Goal: Task Accomplishment & Management: Manage account settings

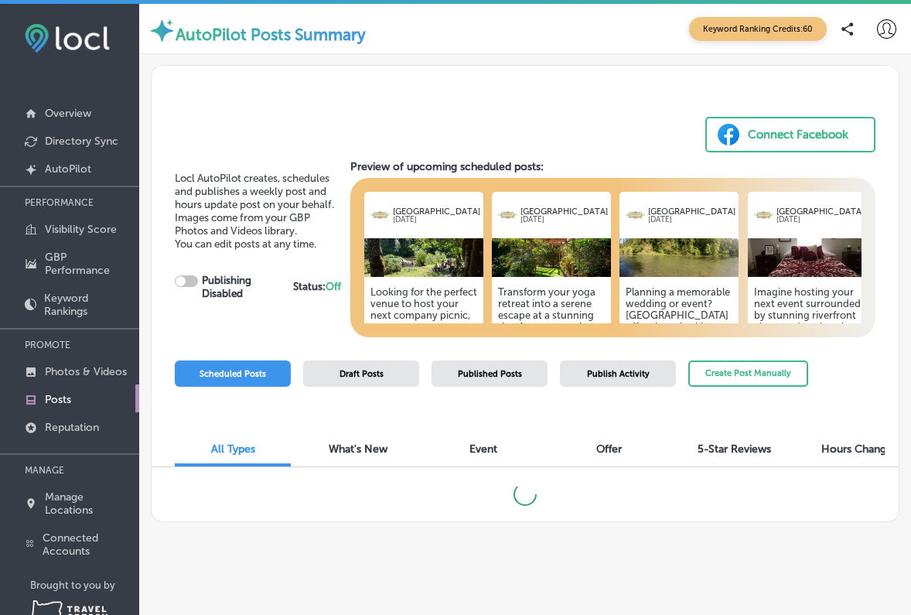
checkbox input "true"
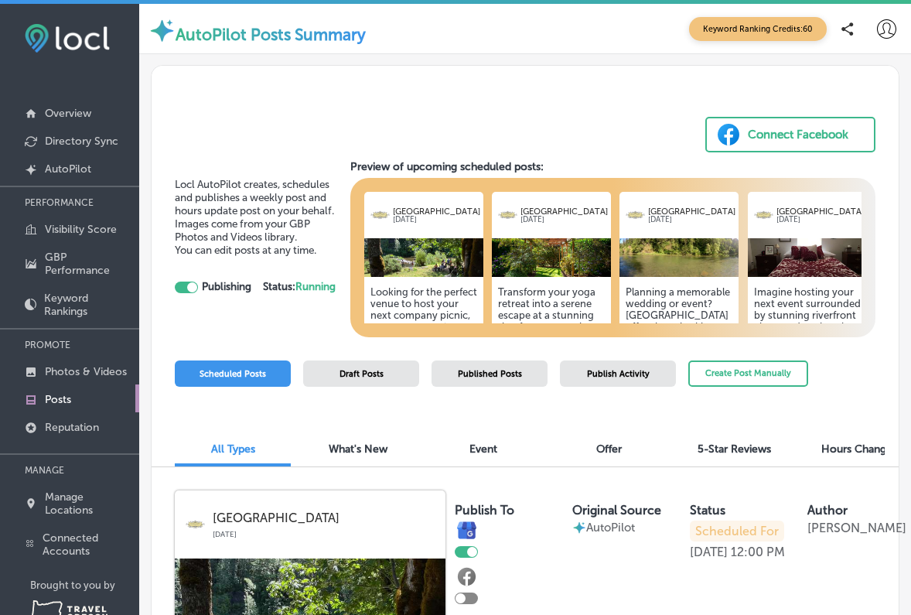
click at [684, 300] on h5 "Planning a memorable wedding or event? [GEOGRAPHIC_DATA] offers breathtaking ri…" at bounding box center [679, 373] width 107 height 174
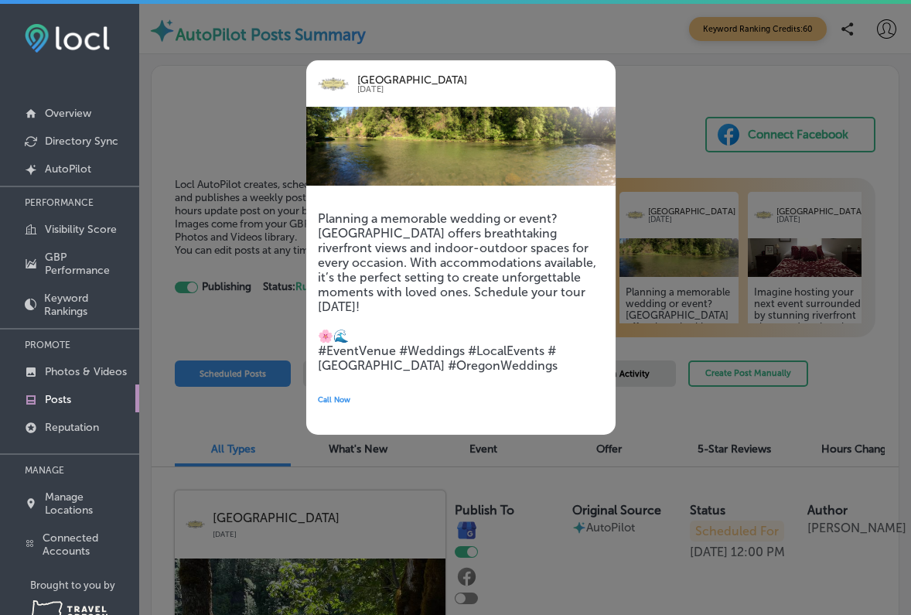
click at [665, 224] on div at bounding box center [455, 307] width 911 height 615
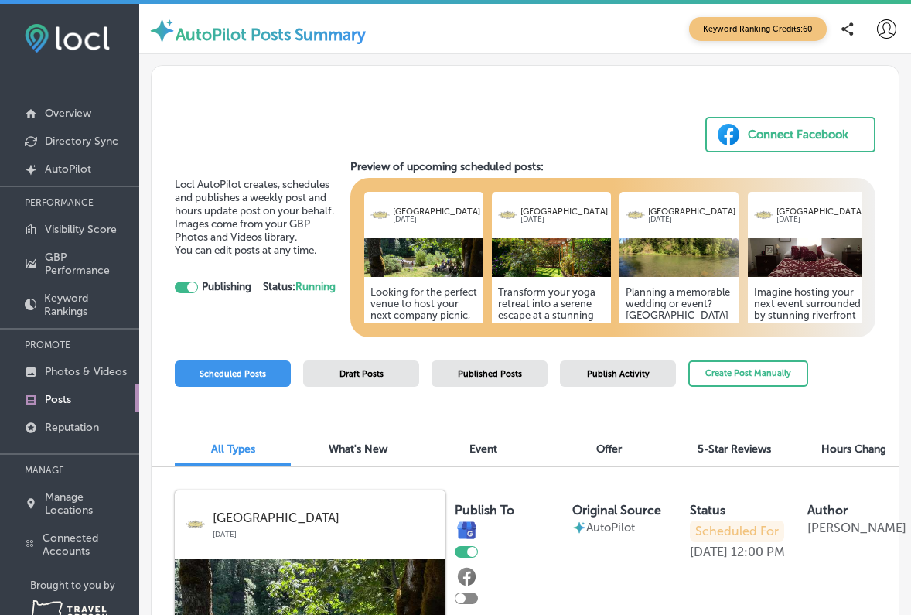
click at [662, 217] on p "[DATE]" at bounding box center [691, 221] width 87 height 8
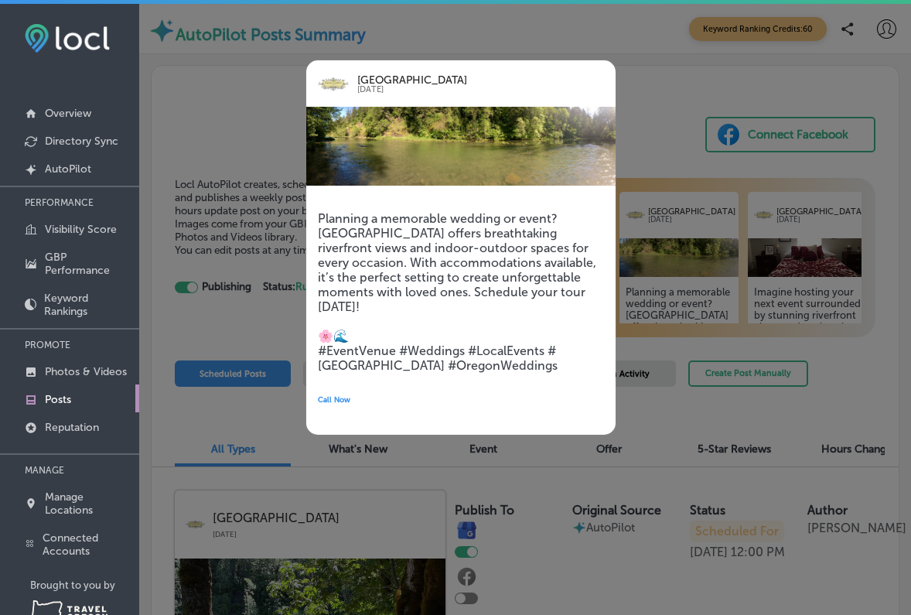
click at [716, 345] on div at bounding box center [455, 307] width 911 height 615
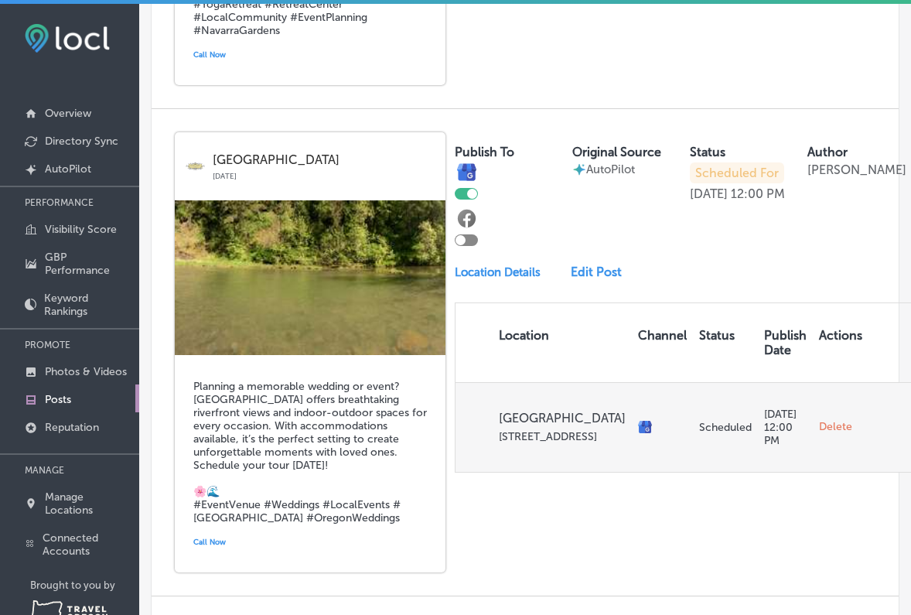
scroll to position [1360, 0]
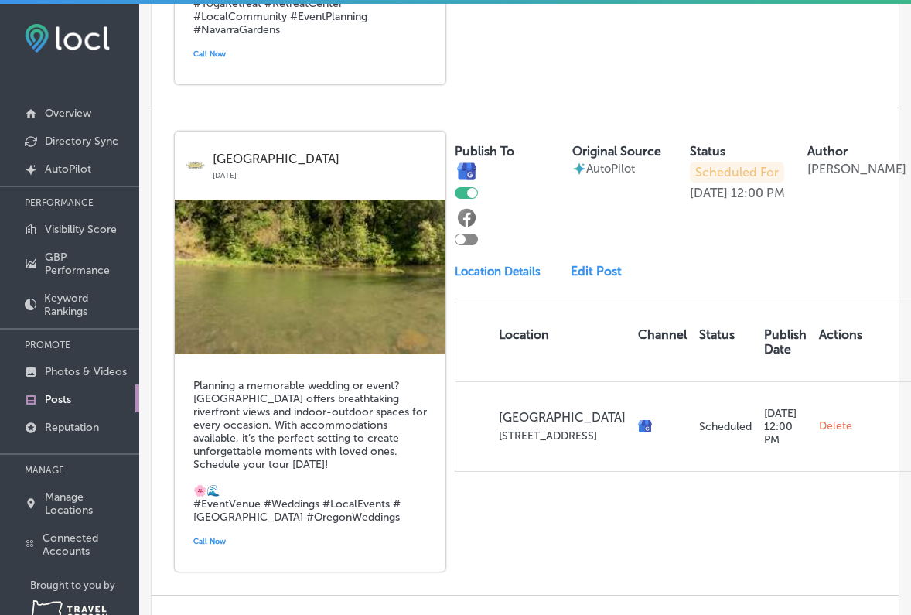
click at [575, 265] on link "Edit Post" at bounding box center [601, 271] width 60 height 15
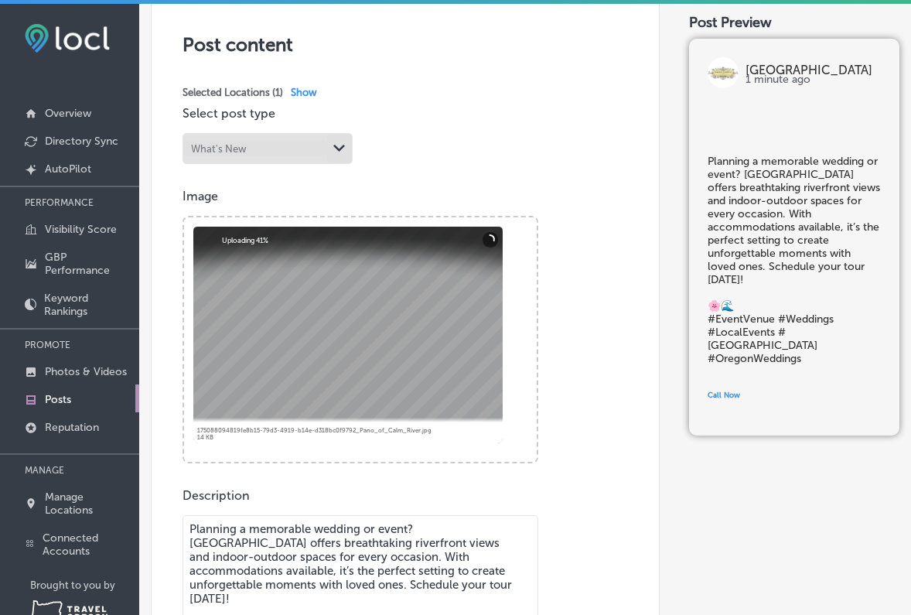
scroll to position [280, 0]
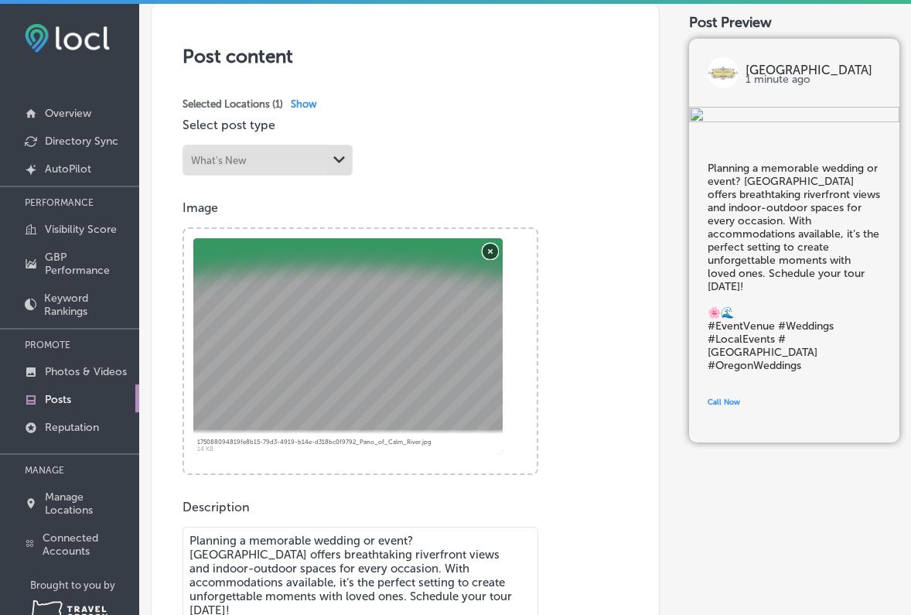
click at [485, 251] on button "Remove" at bounding box center [490, 250] width 15 height 15
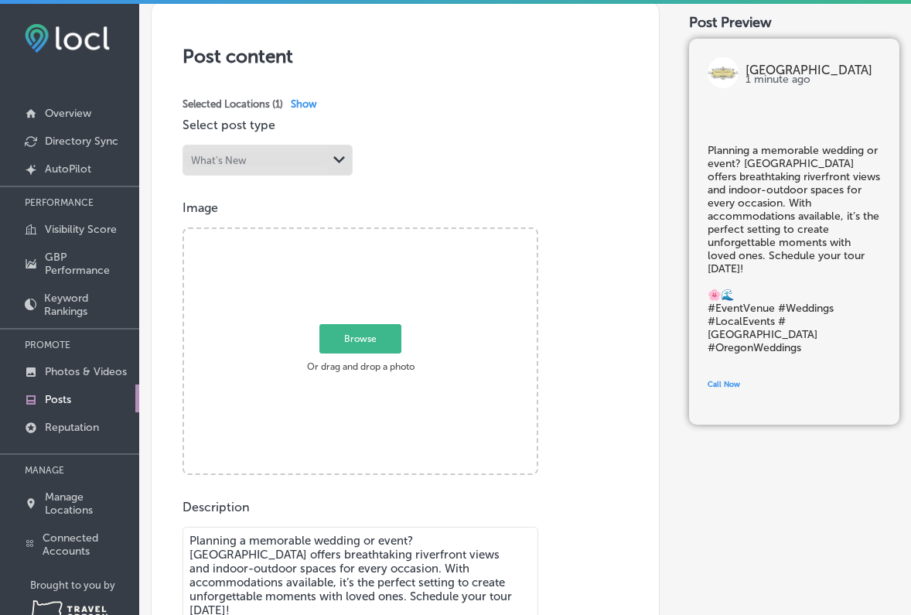
click at [368, 340] on span "Browse" at bounding box center [360, 338] width 82 height 29
click at [368, 234] on input "Browse Or drag and drop a photo" at bounding box center [360, 231] width 353 height 5
type input "C:\fakepath\DSC00411.jpg"
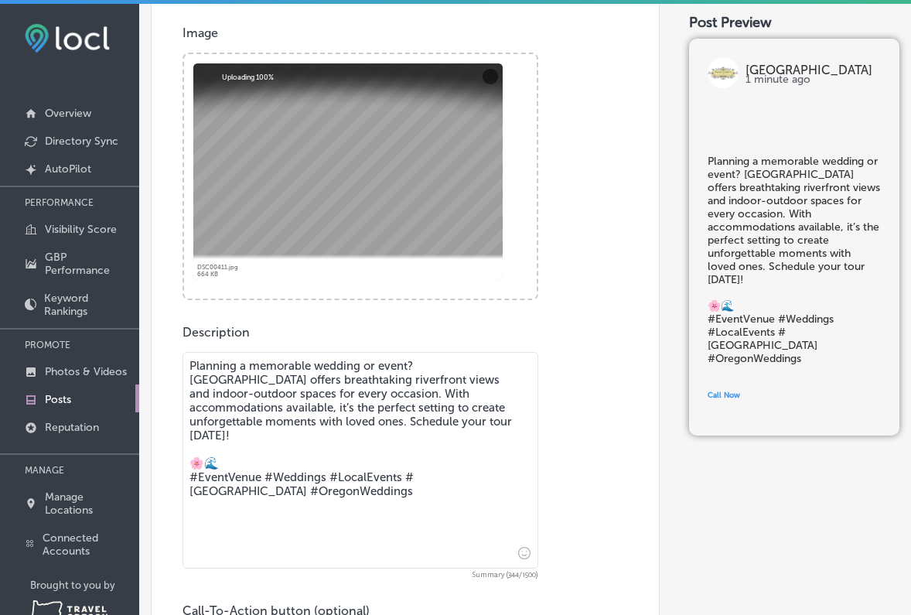
scroll to position [465, 0]
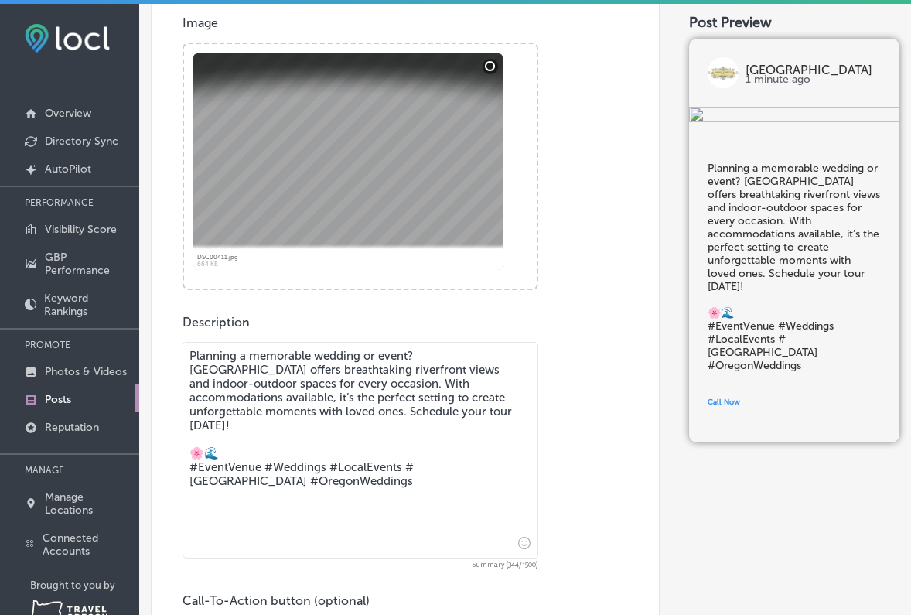
click at [409, 418] on textarea "Planning a memorable wedding or event? [GEOGRAPHIC_DATA] offers breathtaking ri…" at bounding box center [361, 450] width 356 height 217
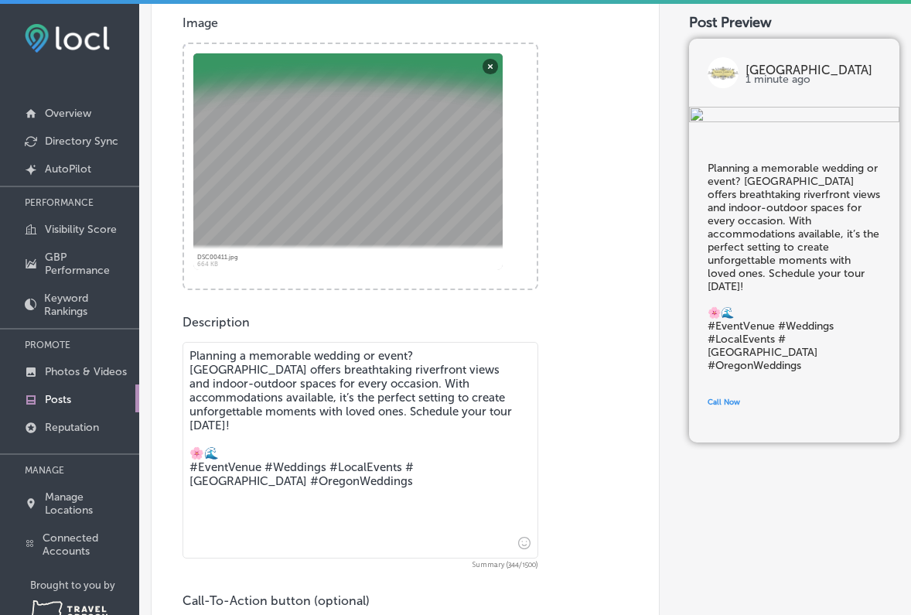
click at [410, 410] on textarea "Planning a memorable wedding or event? [GEOGRAPHIC_DATA] offers breathtaking ri…" at bounding box center [361, 450] width 356 height 217
click at [241, 445] on textarea "Planning a memorable wedding or event? [GEOGRAPHIC_DATA] offers breathtaking ri…" at bounding box center [361, 450] width 356 height 217
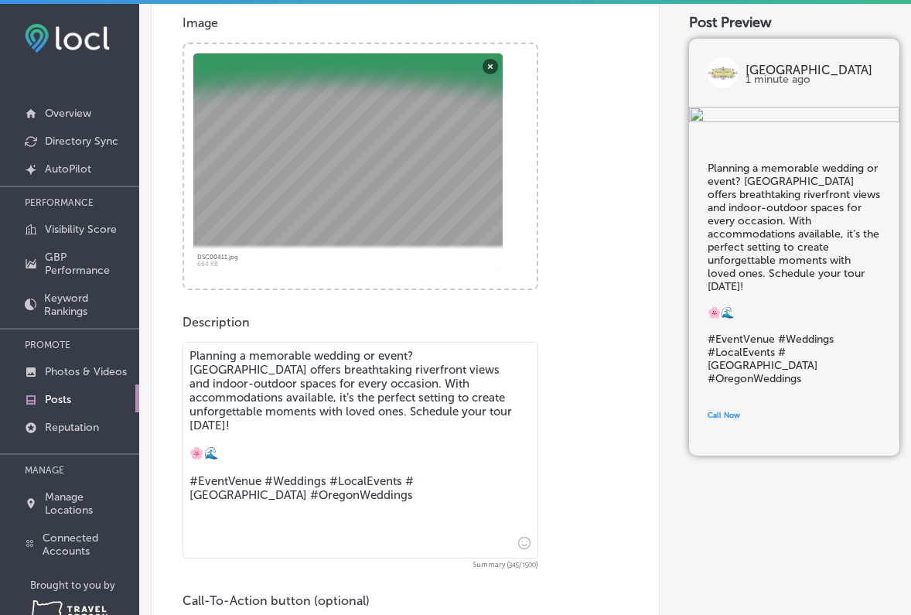
click at [523, 546] on icon "Insert emoji" at bounding box center [524, 543] width 12 height 12
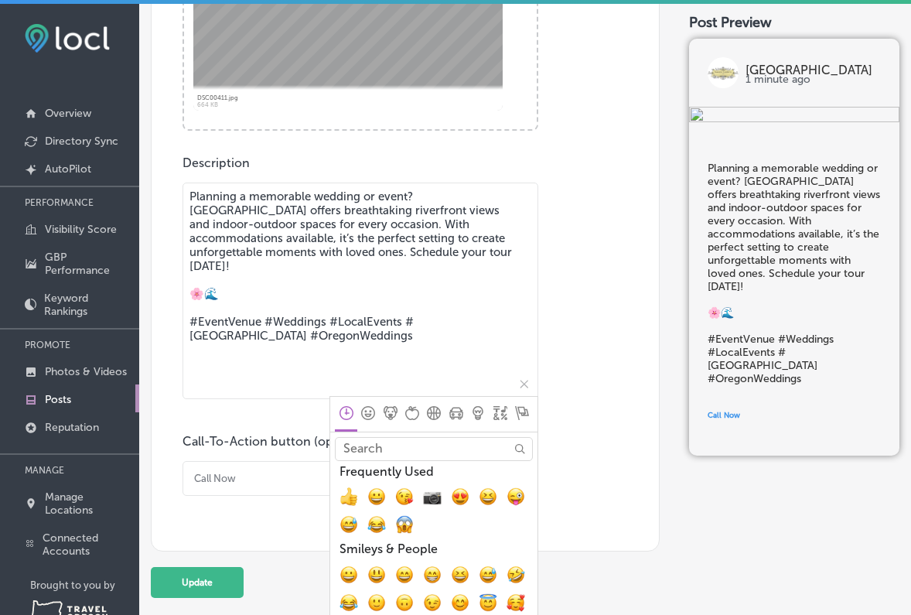
scroll to position [636, 0]
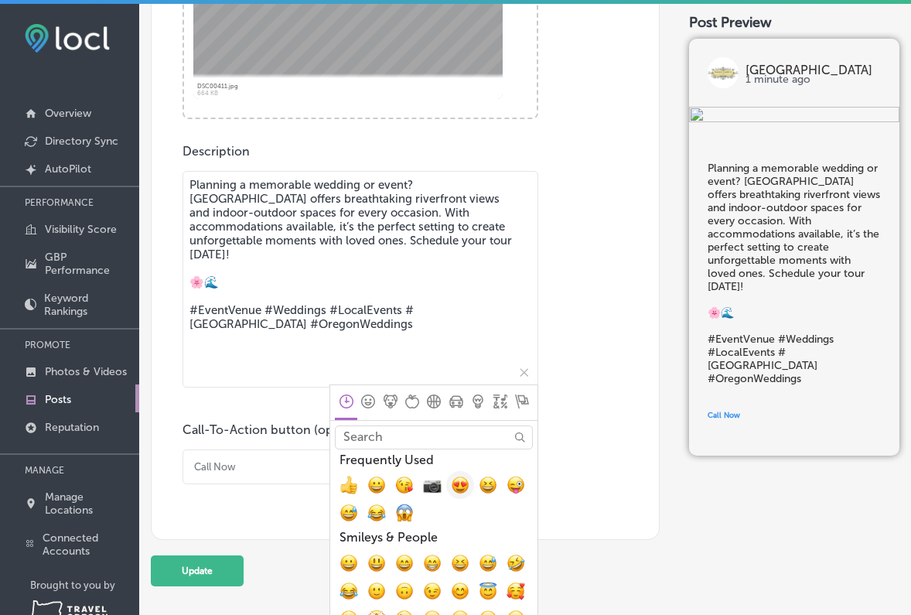
drag, startPoint x: 439, startPoint y: 487, endPoint x: 452, endPoint y: 488, distance: 13.9
click at [439, 487] on span "📷, camera" at bounding box center [432, 485] width 19 height 19
click at [215, 282] on textarea "Planning a memorable wedding or event? [GEOGRAPHIC_DATA] offers breathtaking ri…" at bounding box center [361, 279] width 356 height 217
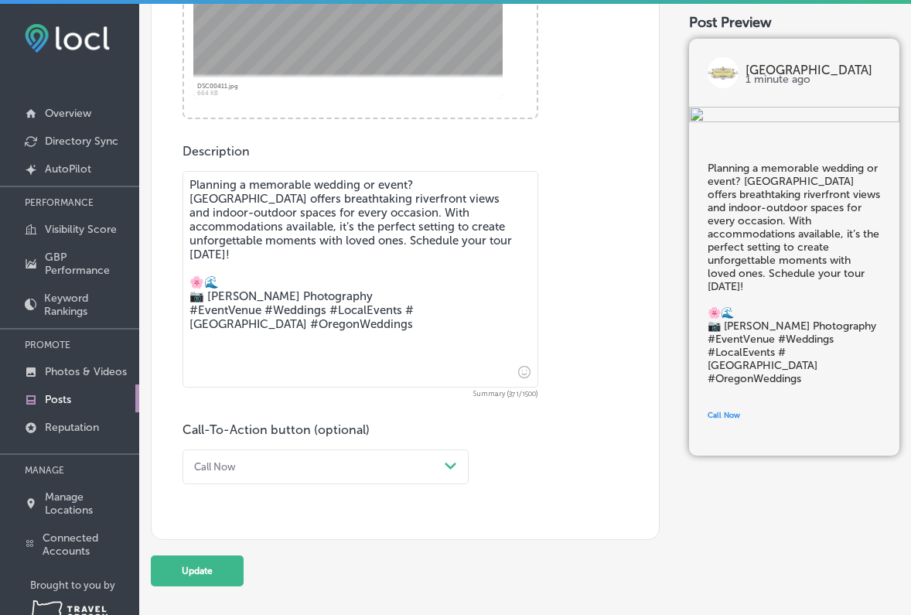
paste textarea "[DOMAIN_NAME]"
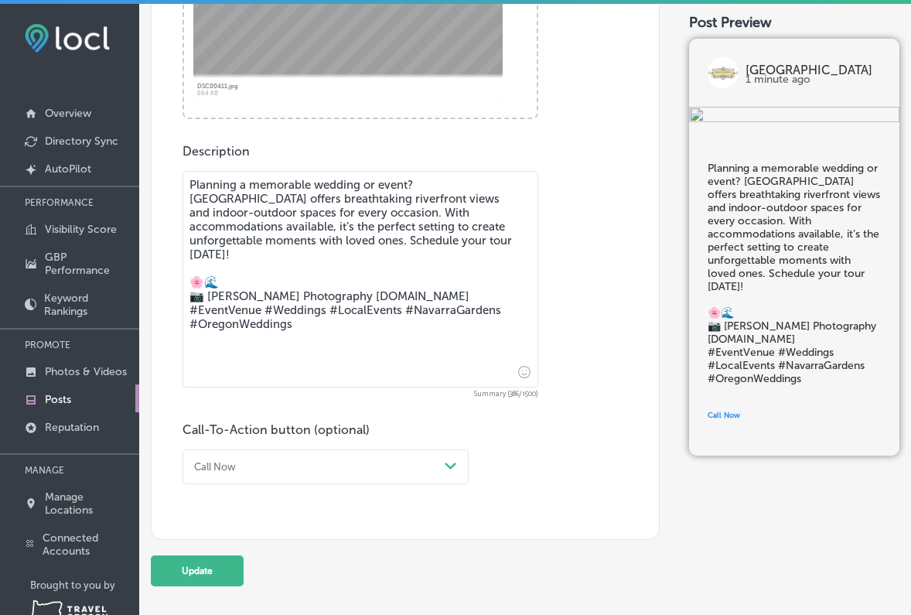
click at [346, 285] on textarea "Planning a memorable wedding or event? [GEOGRAPHIC_DATA] offers breathtaking ri…" at bounding box center [361, 279] width 356 height 217
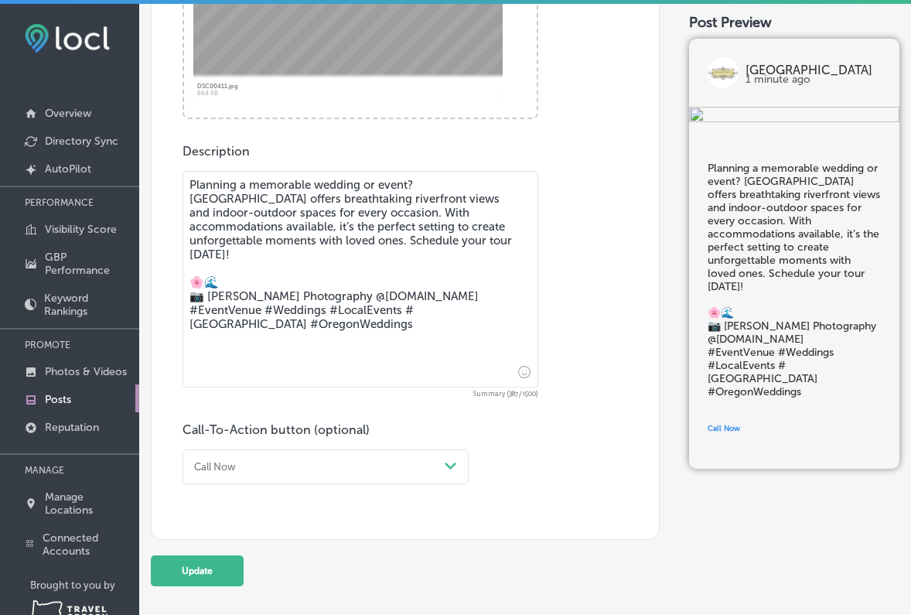
drag, startPoint x: 333, startPoint y: 283, endPoint x: 297, endPoint y: 285, distance: 36.4
click at [294, 285] on textarea "Planning a memorable wedding or event? [GEOGRAPHIC_DATA] offers breathtaking ri…" at bounding box center [361, 279] width 356 height 217
click at [357, 315] on textarea "Planning a memorable wedding or event? [GEOGRAPHIC_DATA] offers breathtaking ri…" at bounding box center [361, 279] width 356 height 217
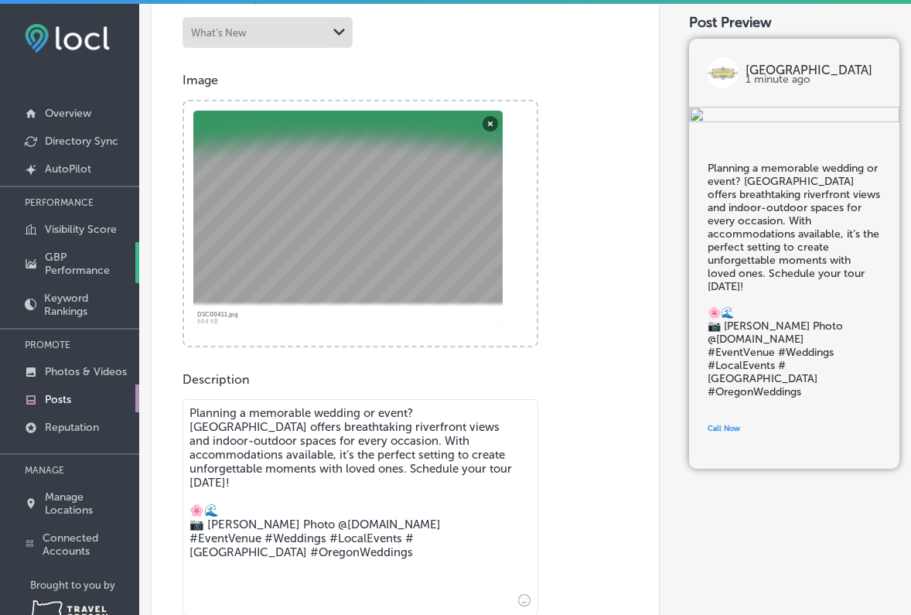
scroll to position [395, 0]
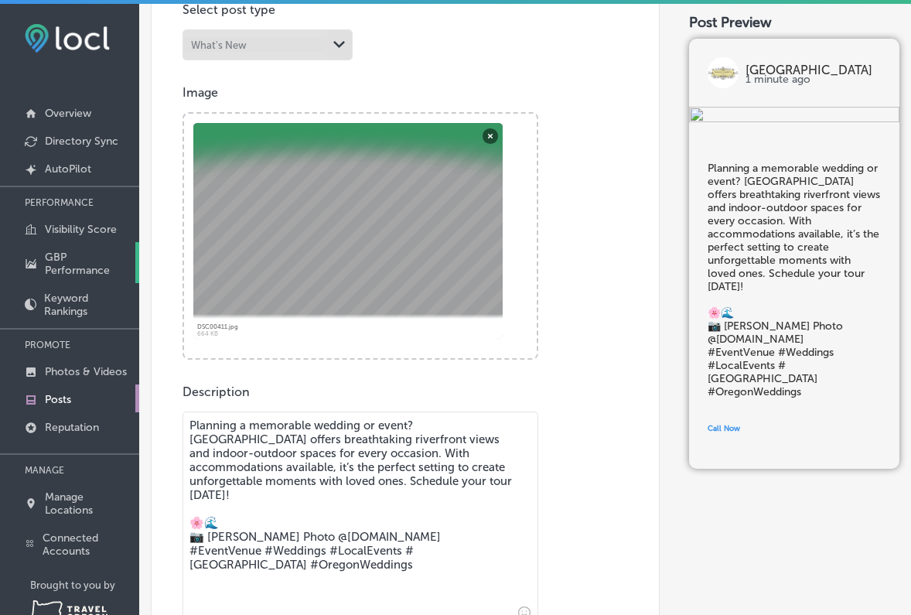
type textarea "Planning a memorable wedding or event? [GEOGRAPHIC_DATA] offers breathtaking ri…"
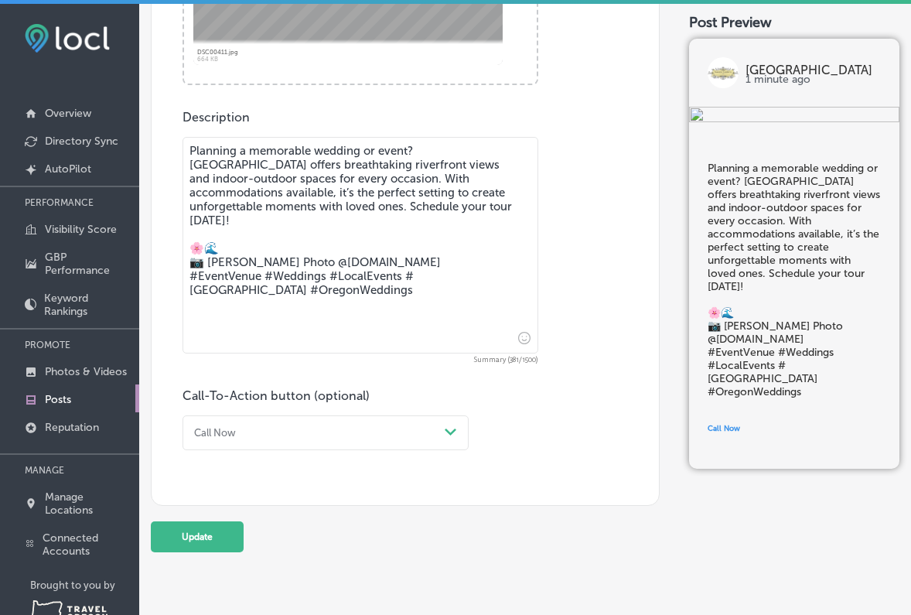
scroll to position [40, 0]
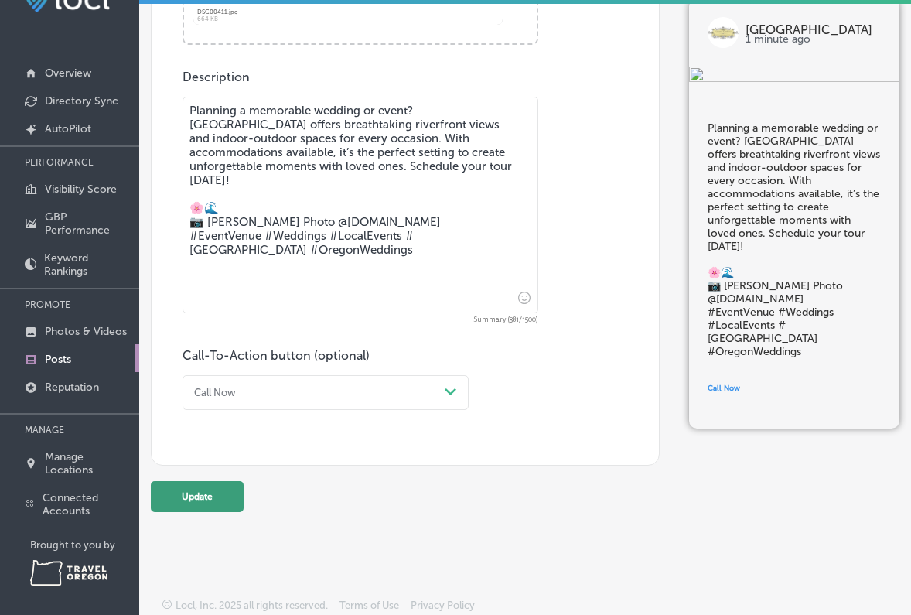
click at [207, 488] on button "Update" at bounding box center [197, 496] width 93 height 31
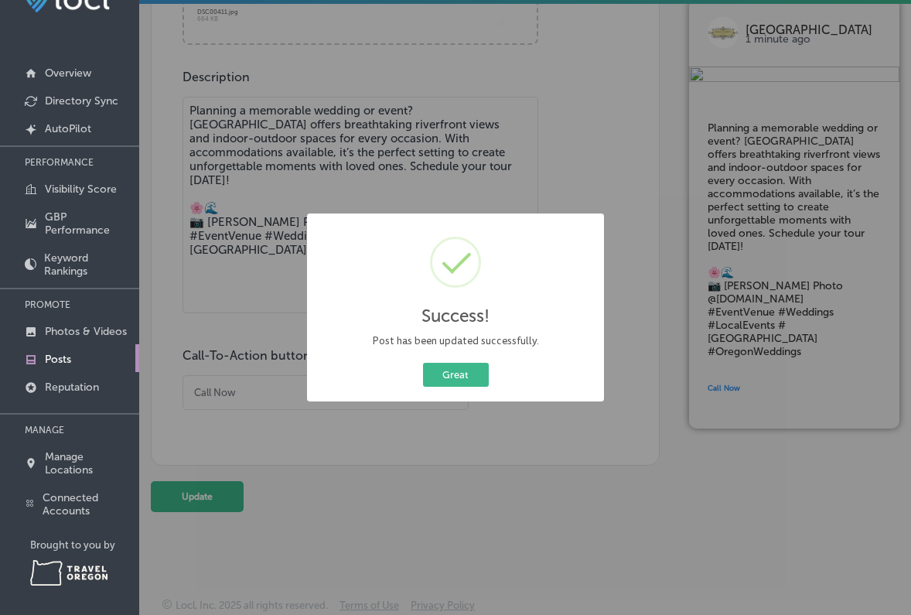
click at [473, 374] on button "Great" at bounding box center [456, 375] width 66 height 24
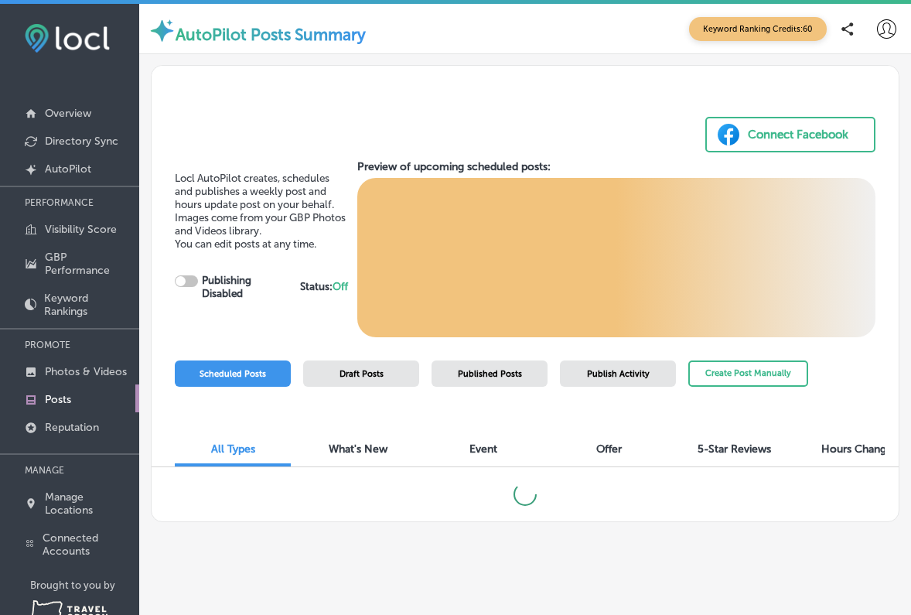
checkbox input "true"
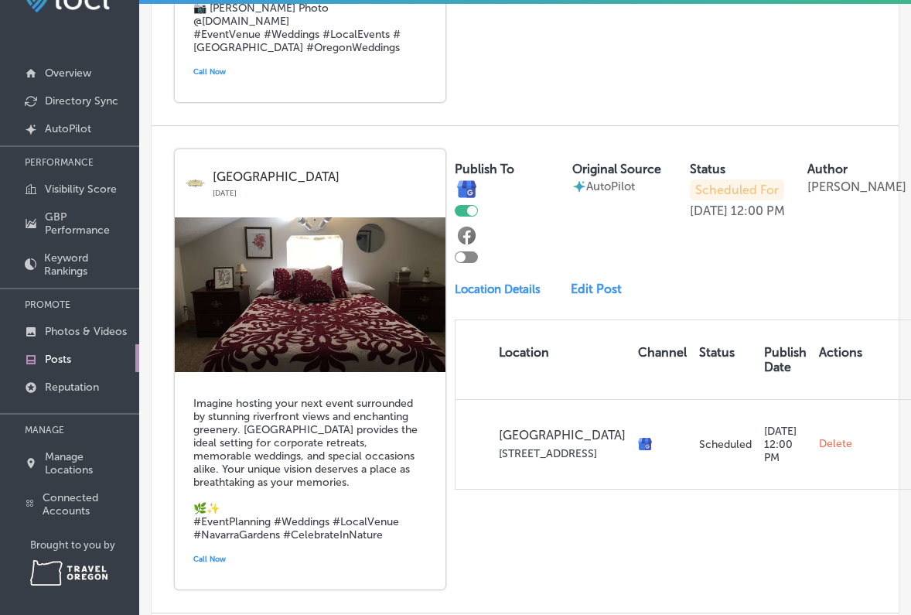
scroll to position [1817, 0]
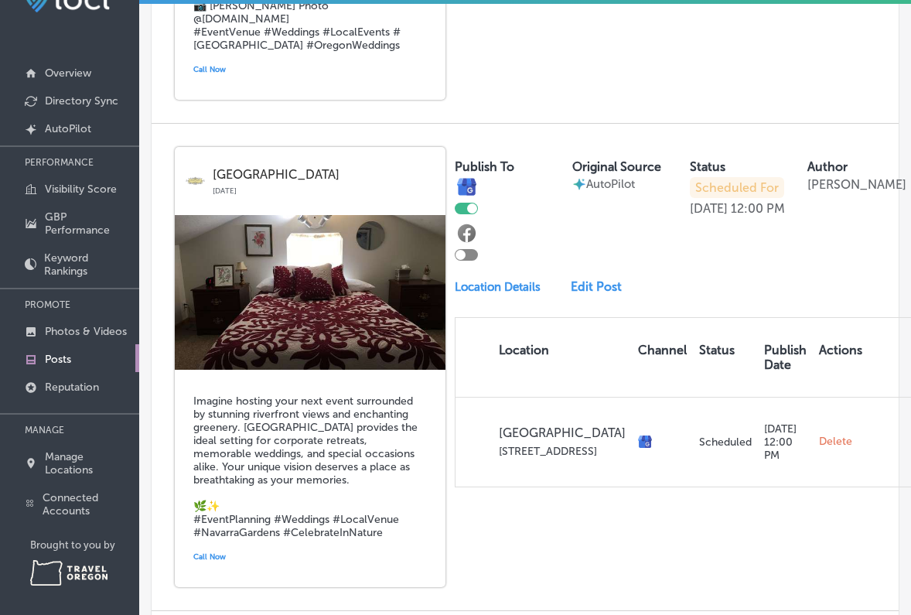
click at [375, 301] on img at bounding box center [310, 292] width 271 height 155
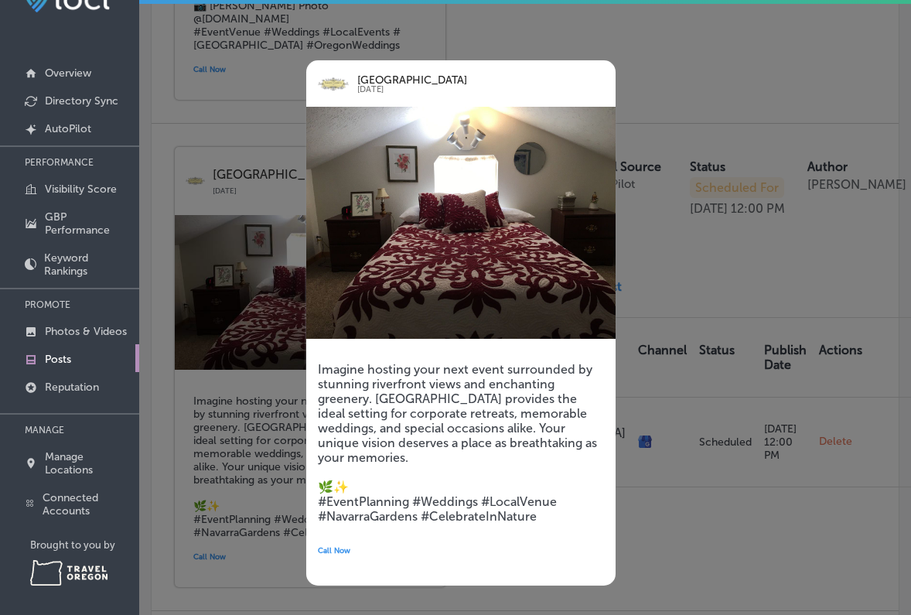
click at [478, 133] on img at bounding box center [460, 223] width 309 height 232
click at [297, 280] on div "[GEOGRAPHIC_DATA] [DATE] Imagine hosting your next event surrounded by stunning…" at bounding box center [437, 323] width 309 height 572
click at [276, 68] on div at bounding box center [455, 307] width 911 height 615
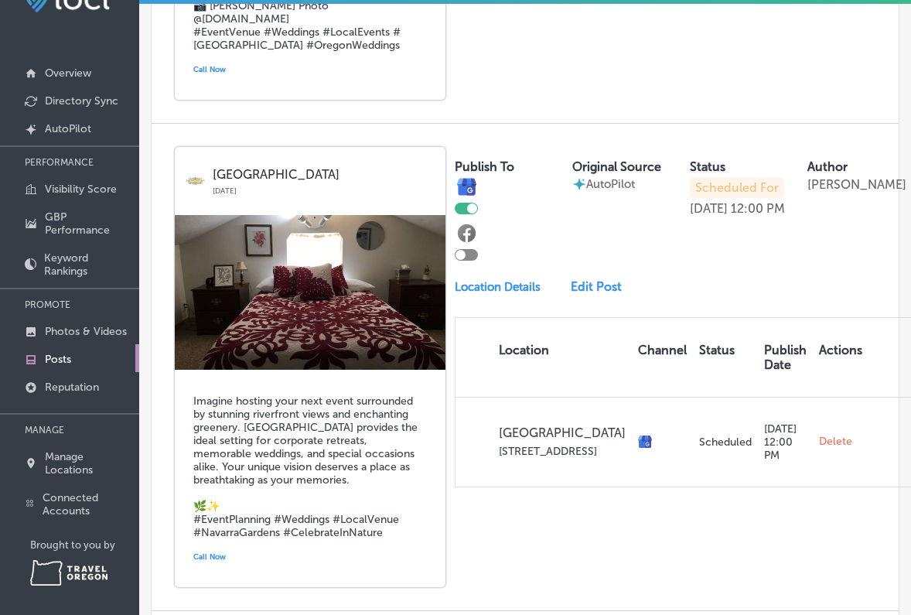
click at [609, 279] on link "Edit Post" at bounding box center [601, 286] width 60 height 15
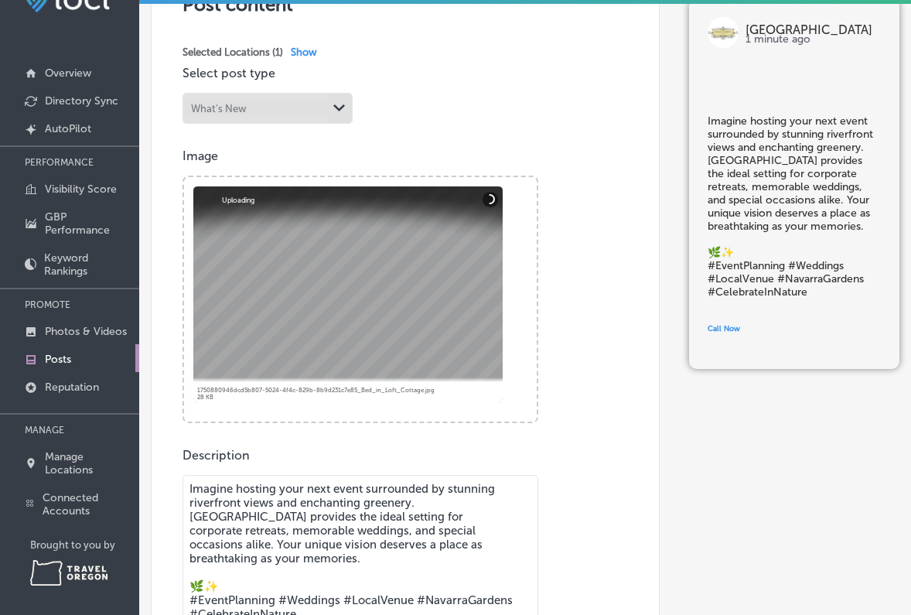
scroll to position [298, 0]
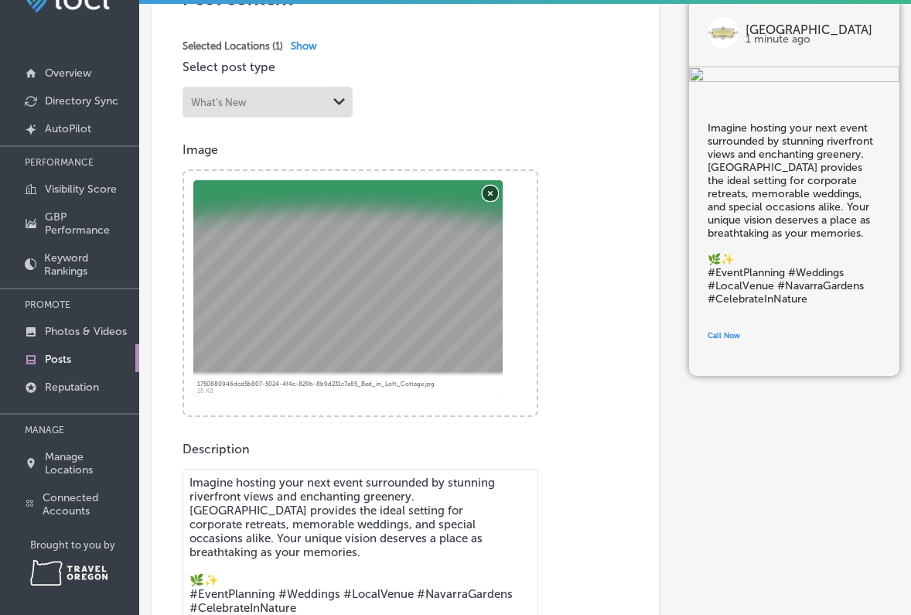
click at [487, 193] on button "Remove" at bounding box center [490, 192] width 15 height 15
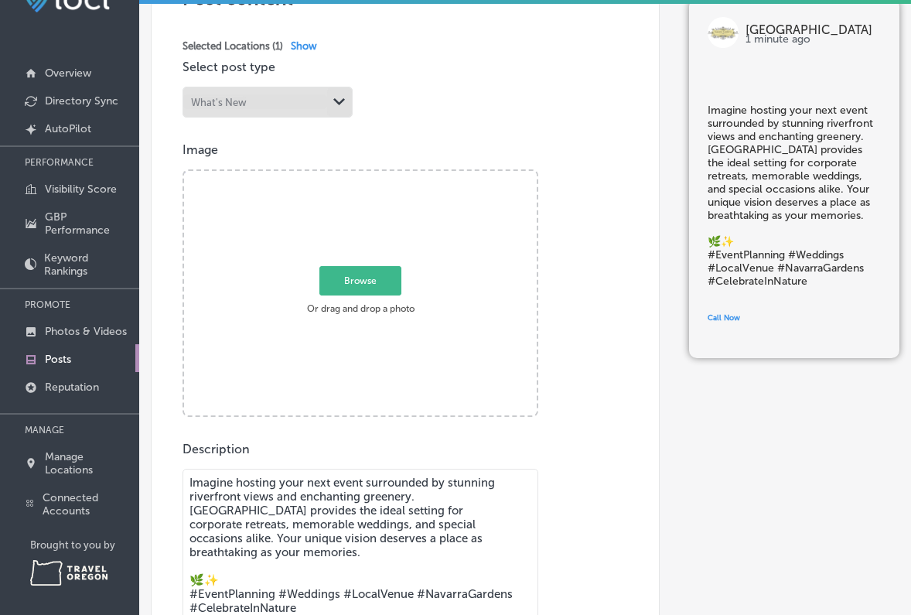
click at [377, 282] on span "Browse" at bounding box center [360, 279] width 82 height 29
click at [377, 176] on input "Browse Or drag and drop a photo" at bounding box center [360, 173] width 353 height 5
type input "C:\fakepath\Reception-15.jpg"
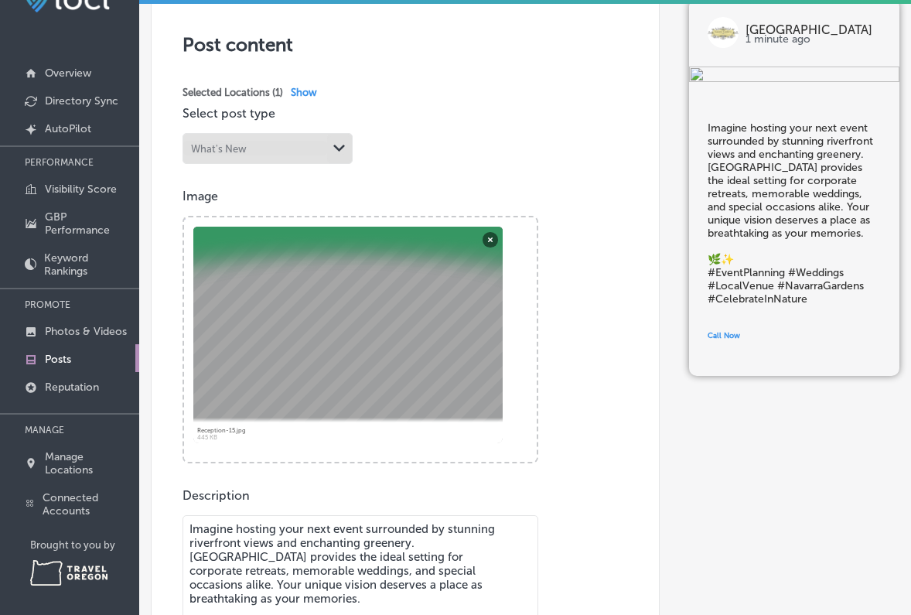
scroll to position [250, 0]
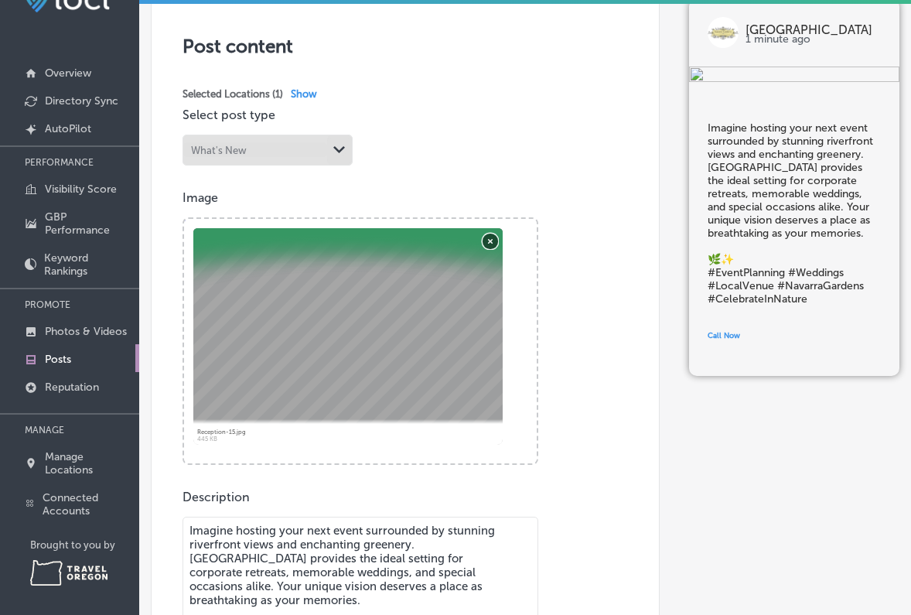
click at [491, 239] on button "Remove" at bounding box center [490, 240] width 15 height 15
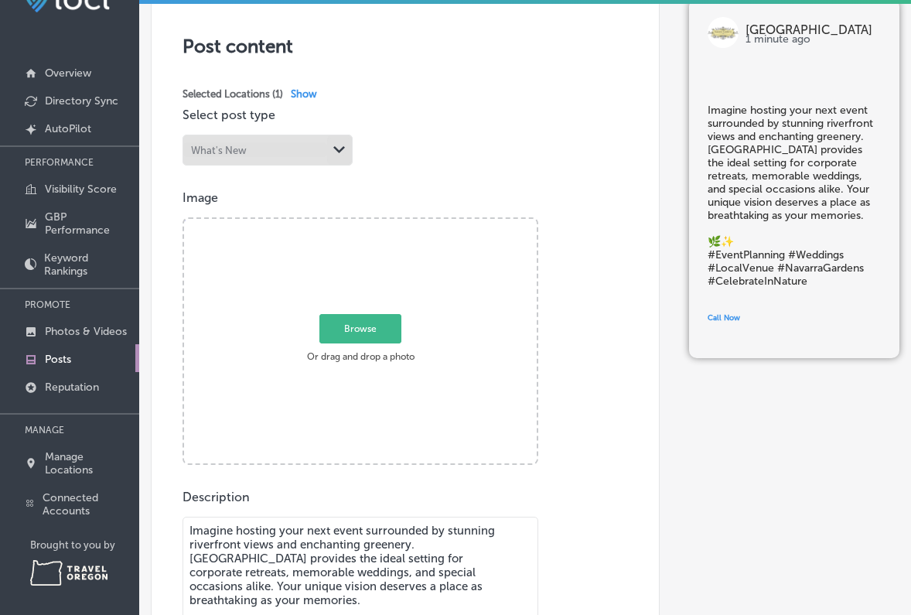
click at [338, 331] on span "Browse" at bounding box center [360, 328] width 82 height 29
click at [338, 224] on input "Browse Or drag and drop a photo" at bounding box center [360, 221] width 353 height 5
type input "C:\fakepath\Pre-Ceremony-27.jpg"
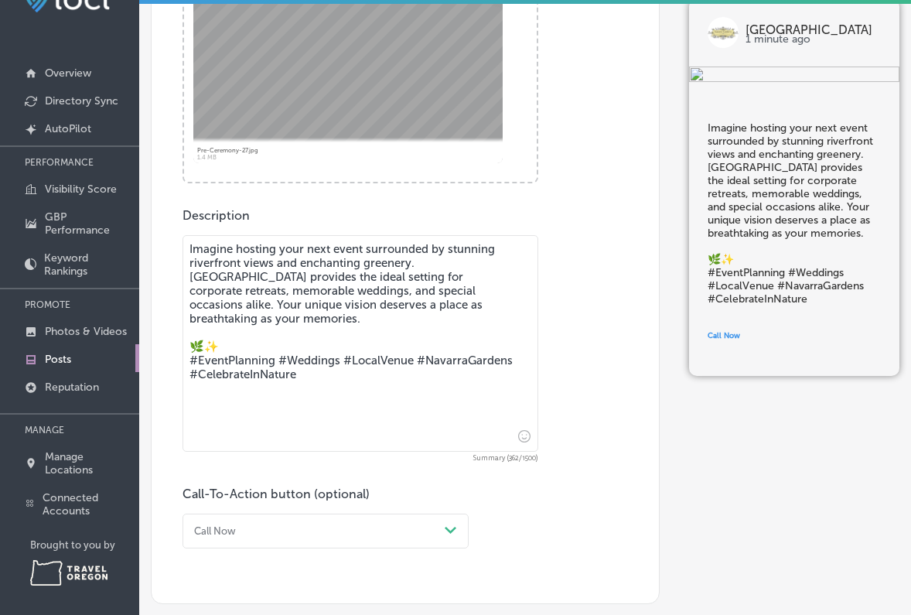
scroll to position [534, 0]
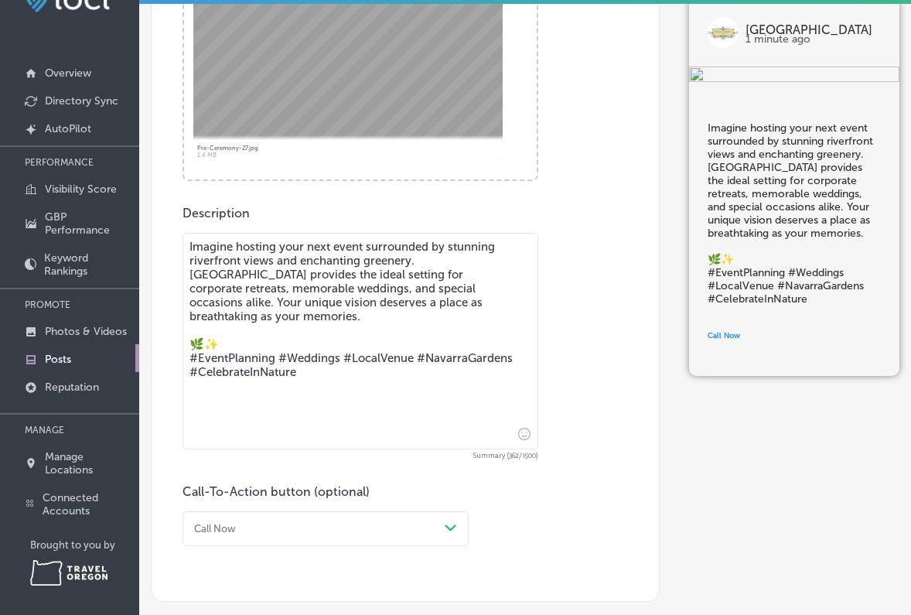
click at [230, 336] on textarea "Imagine hosting your next event surrounded by stunning riverfront views and enc…" at bounding box center [361, 341] width 356 height 217
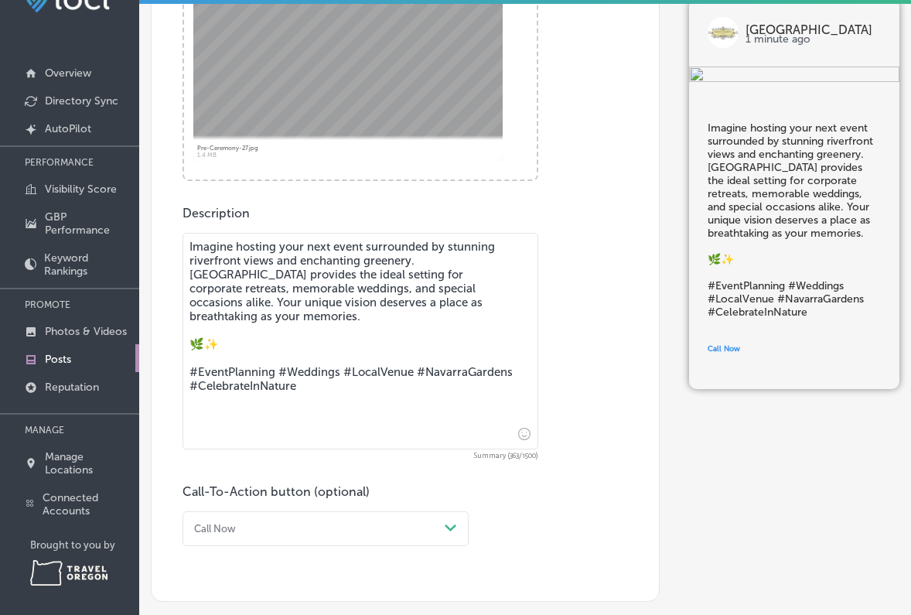
click at [521, 435] on icon "Insert emoji" at bounding box center [524, 434] width 12 height 12
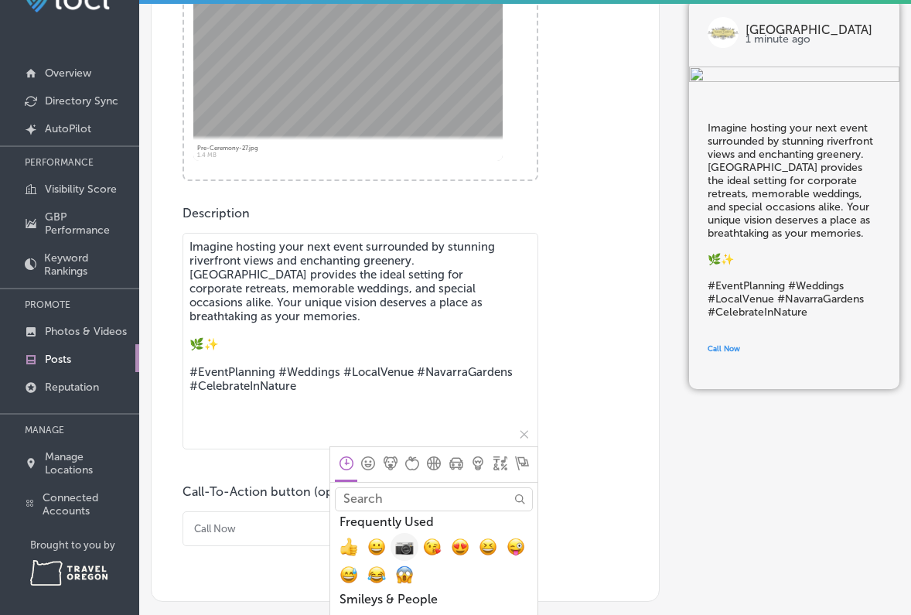
click at [410, 546] on span "📷, camera" at bounding box center [404, 547] width 19 height 19
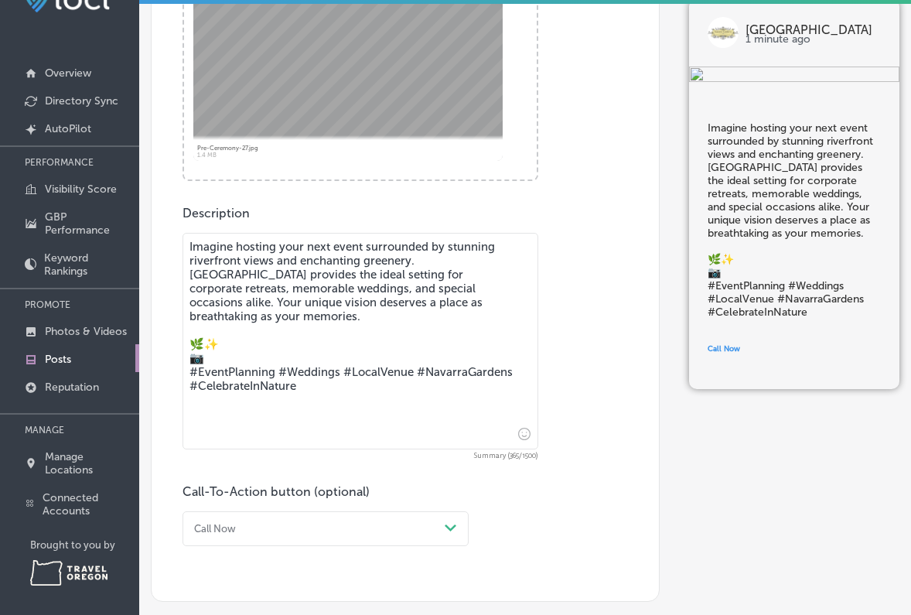
click at [252, 352] on textarea "Imagine hosting your next event surrounded by stunning riverfront views and enc…" at bounding box center [361, 341] width 356 height 217
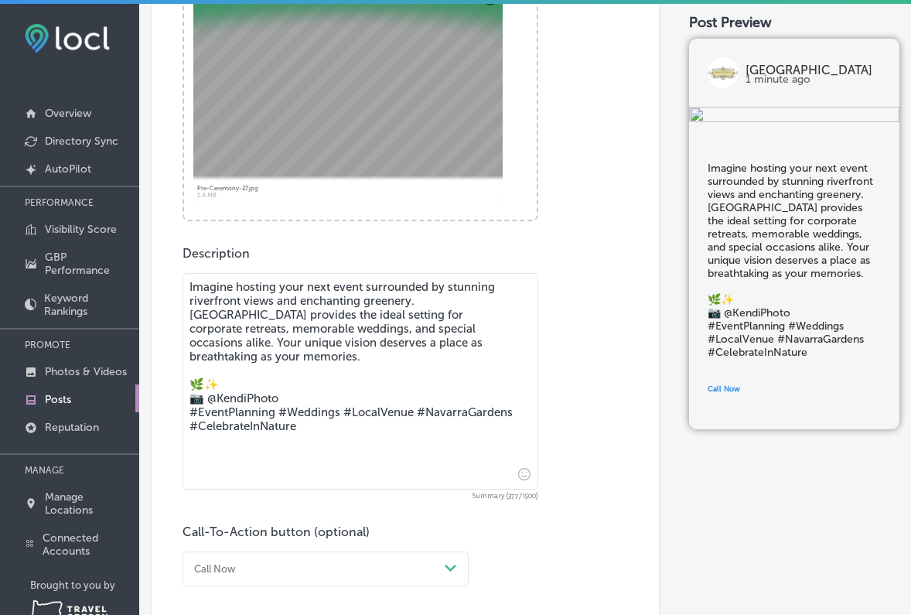
drag, startPoint x: 247, startPoint y: 387, endPoint x: 221, endPoint y: 394, distance: 26.5
click at [216, 387] on textarea "Imagine hosting your next event surrounded by stunning riverfront views and enc…" at bounding box center [361, 381] width 356 height 217
paste textarea "[DOMAIN_NAME]"
click at [529, 273] on textarea "Imagine hosting your next event surrounded by stunning riverfront views and enc…" at bounding box center [361, 381] width 356 height 217
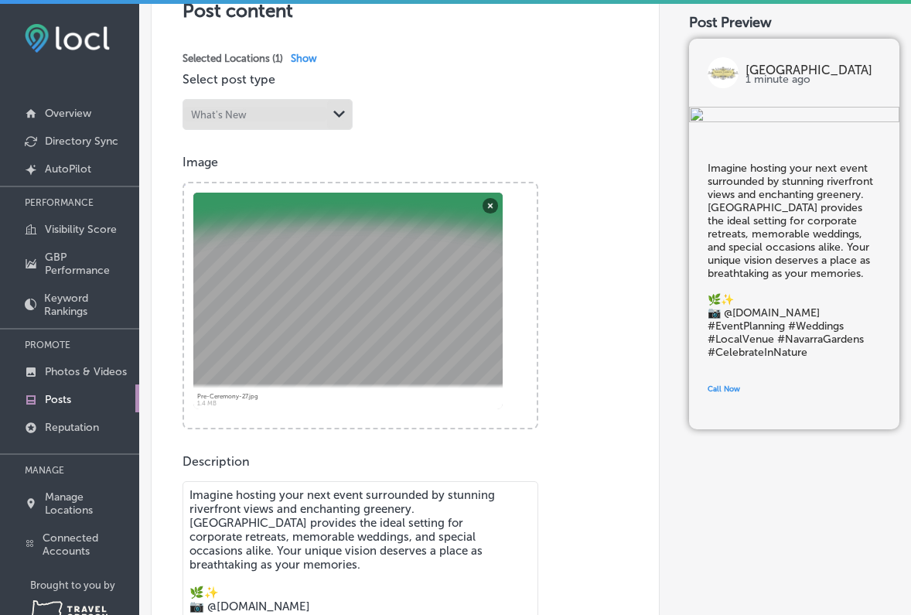
scroll to position [313, 0]
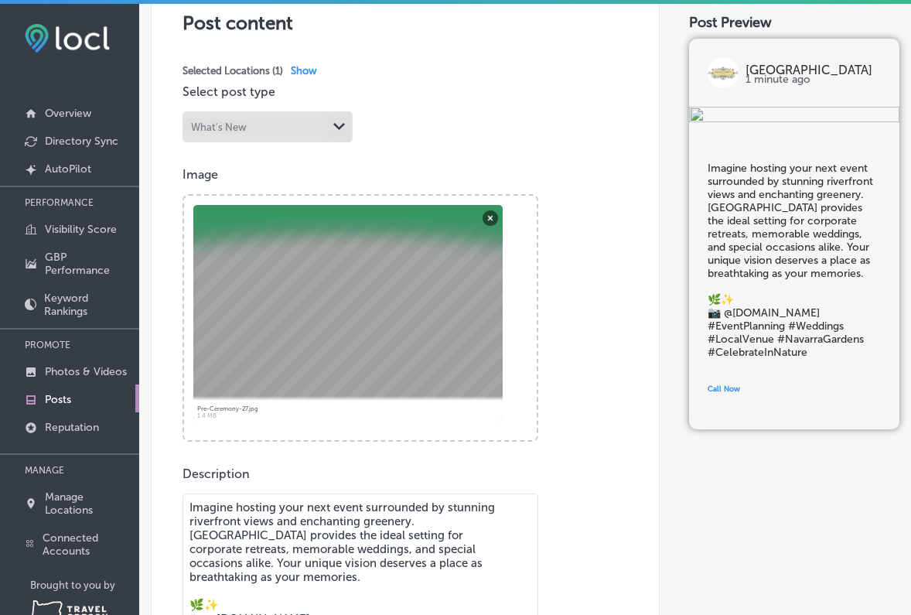
type textarea "Imagine hosting your next event surrounded by stunning riverfront views and enc…"
click at [554, 274] on div "Image Powered by PQINA Browse Or drag and drop a photo Pre-Ceremony-27.jpg Abor…" at bounding box center [405, 304] width 445 height 275
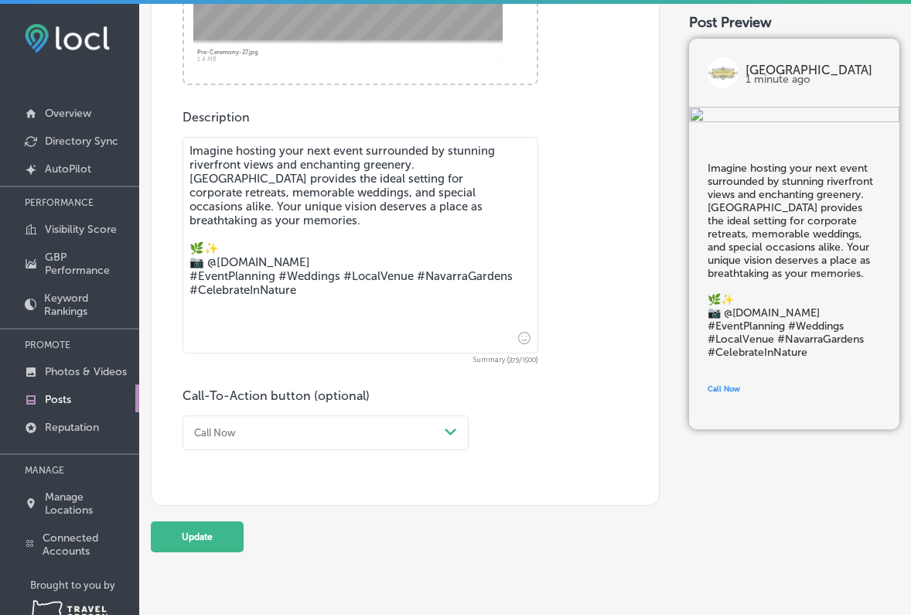
scroll to position [674, 0]
click at [210, 531] on button "Update" at bounding box center [197, 536] width 93 height 31
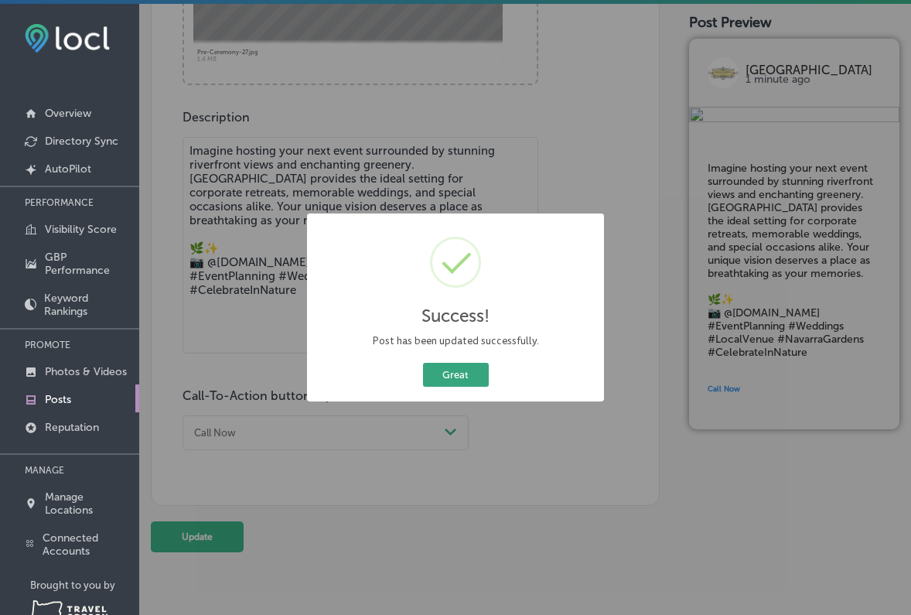
drag, startPoint x: 475, startPoint y: 372, endPoint x: 506, endPoint y: 383, distance: 32.8
click at [476, 372] on button "Great" at bounding box center [456, 375] width 66 height 24
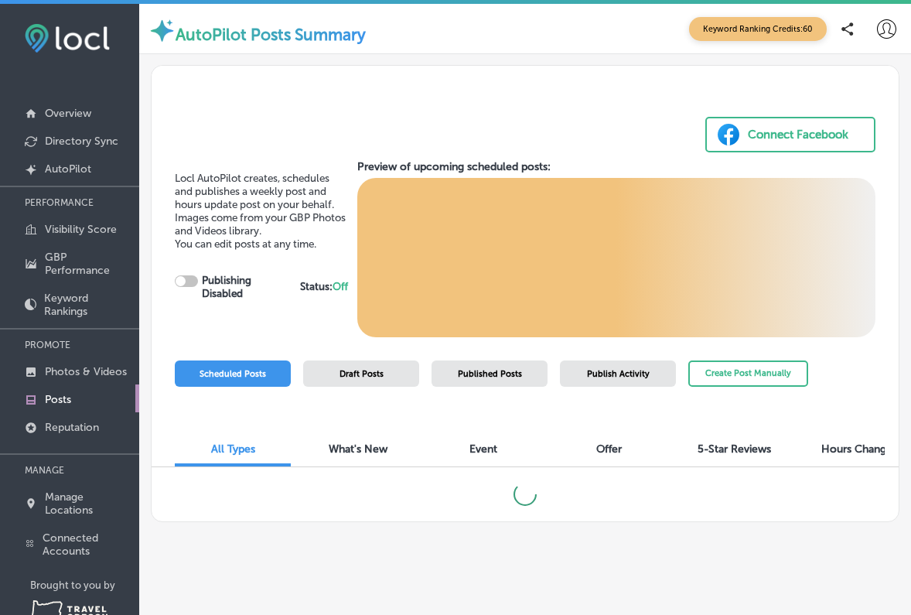
checkbox input "true"
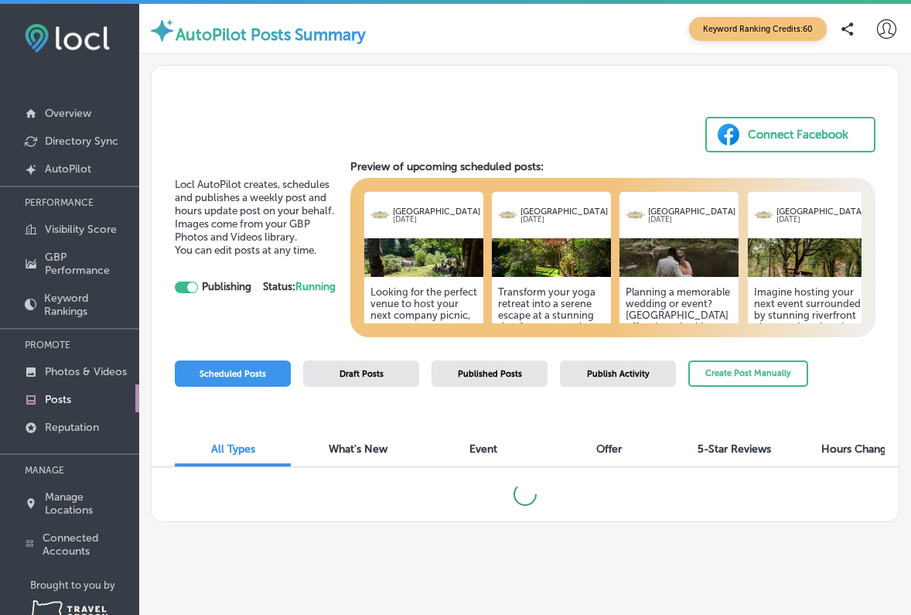
click at [548, 271] on img at bounding box center [551, 257] width 119 height 39
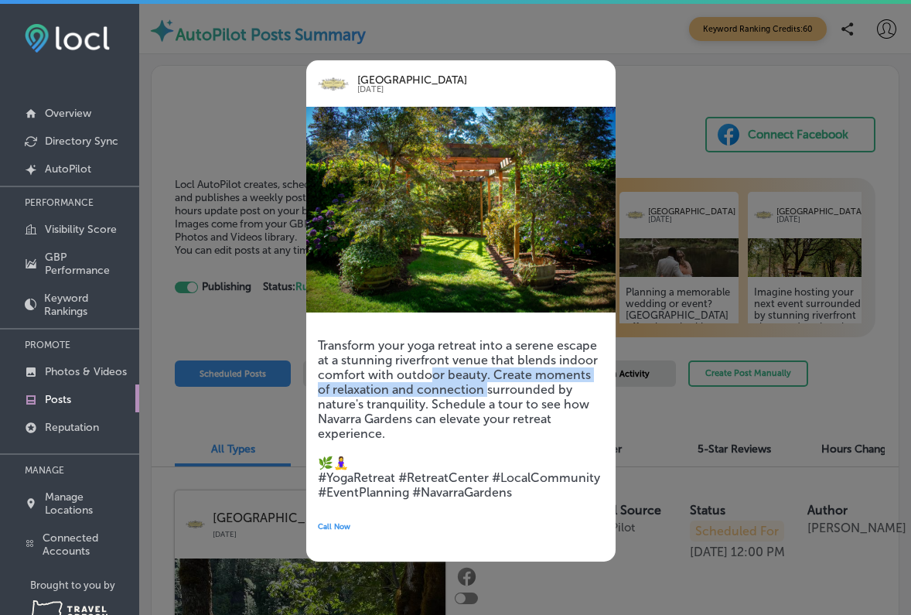
drag, startPoint x: 433, startPoint y: 377, endPoint x: 473, endPoint y: 403, distance: 47.4
click at [473, 395] on h5 "Transform your yoga retreat into a serene escape at a stunning riverfront venue…" at bounding box center [461, 419] width 286 height 162
click at [667, 412] on div at bounding box center [455, 307] width 911 height 615
